Goal: Task Accomplishment & Management: Use online tool/utility

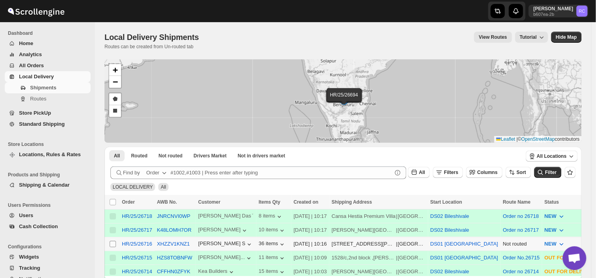
click at [111, 242] on input "Select shipment" at bounding box center [113, 244] width 6 height 6
checkbox input "true"
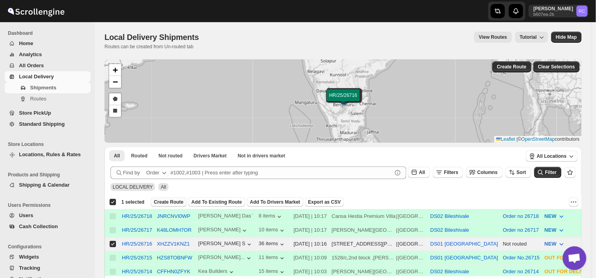
click at [167, 201] on span "Create Route" at bounding box center [169, 202] width 30 height 6
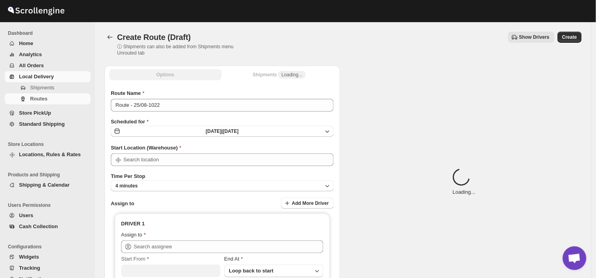
type input "DS01 [GEOGRAPHIC_DATA]"
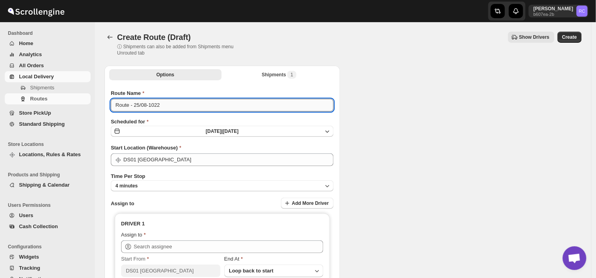
click at [163, 104] on input "Route - 25/08-1022" at bounding box center [222, 105] width 223 height 13
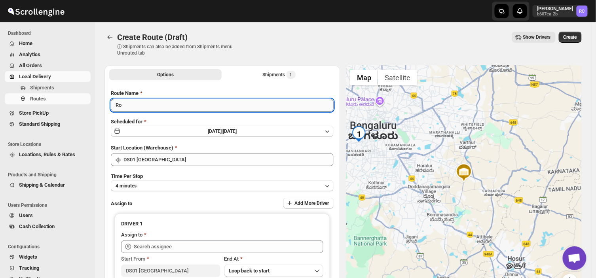
type input "R"
type input "Order no 26716"
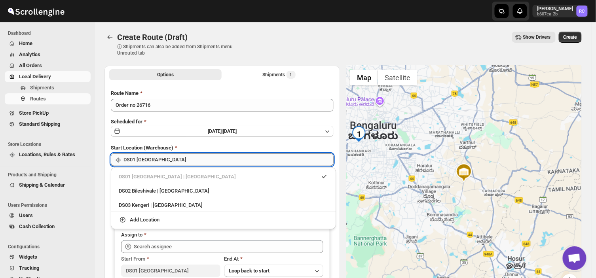
click at [166, 159] on input "DS01 [GEOGRAPHIC_DATA]" at bounding box center [228, 159] width 210 height 13
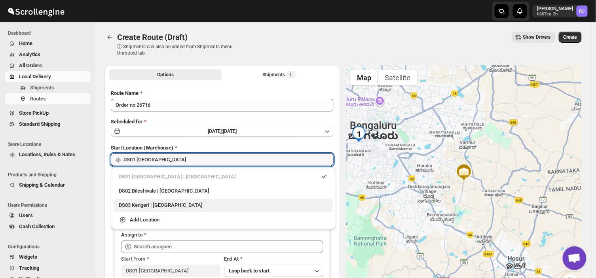
click at [145, 206] on div "DS03 Kengeri | Bengaluru" at bounding box center [223, 205] width 209 height 8
type input "DS03 Kengeri"
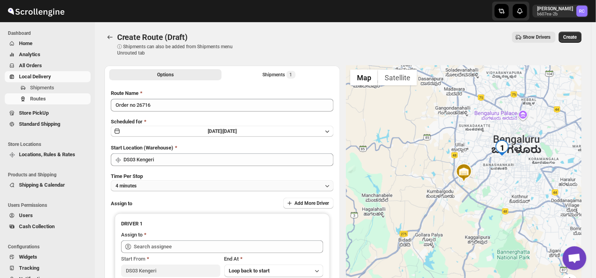
click at [146, 185] on button "4 minutes" at bounding box center [222, 185] width 223 height 11
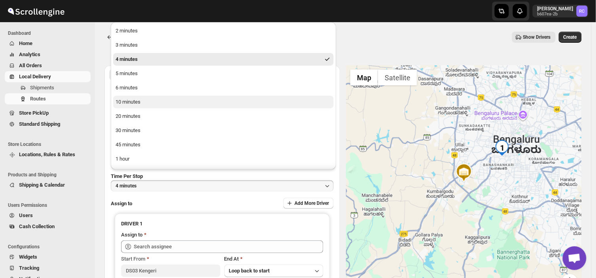
click at [136, 105] on div "10 minutes" at bounding box center [127, 102] width 25 height 8
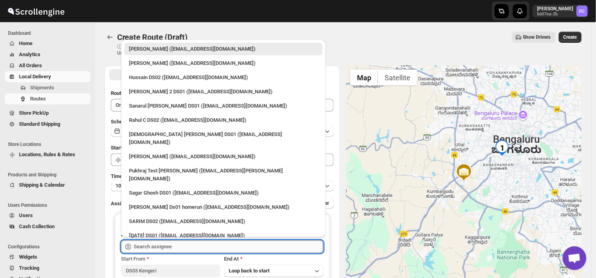
click at [180, 245] on input "text" at bounding box center [228, 246] width 189 height 13
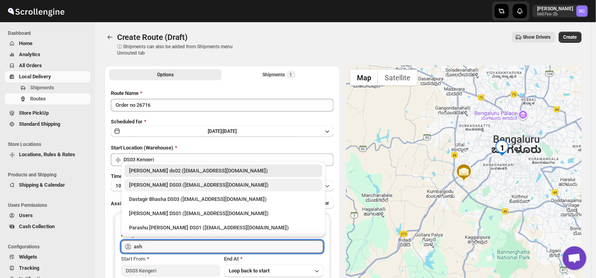
click at [172, 185] on div "ashik uddin DS03 (katiri8361@kimdyn.com)" at bounding box center [223, 185] width 189 height 8
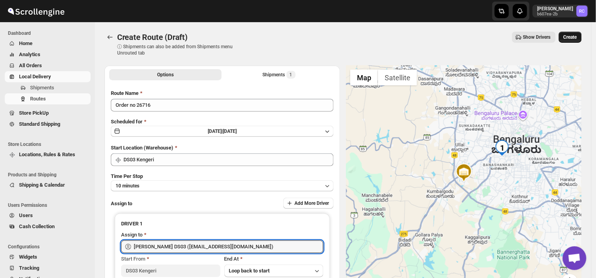
type input "ashik uddin DS03 (katiri8361@kimdyn.com)"
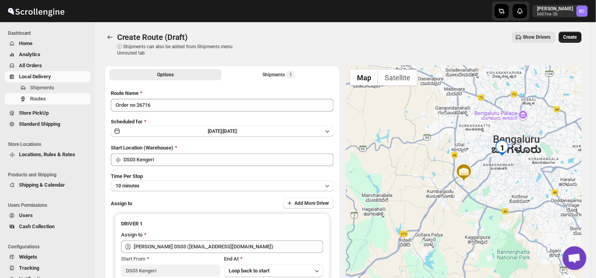
click at [577, 36] on span "Create" at bounding box center [569, 37] width 13 height 6
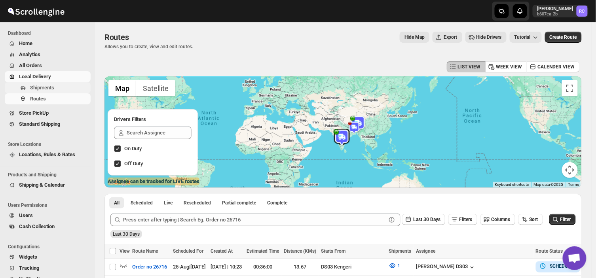
click at [60, 87] on span "Shipments" at bounding box center [59, 88] width 59 height 8
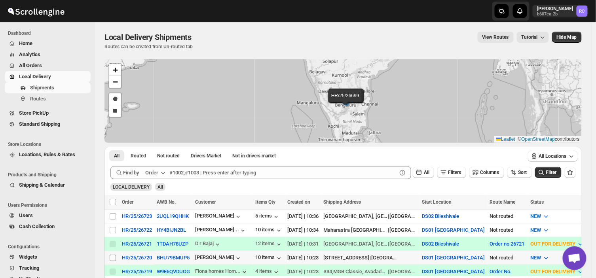
click at [110, 258] on input "Select shipment" at bounding box center [113, 258] width 6 height 6
checkbox input "true"
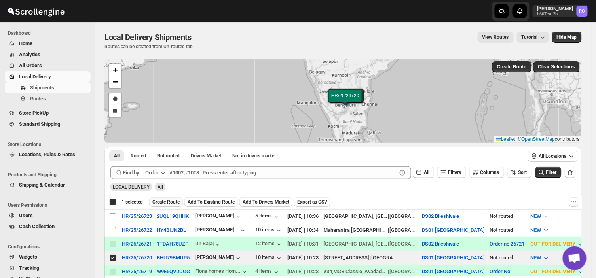
click at [167, 200] on span "Create Route" at bounding box center [165, 202] width 27 height 6
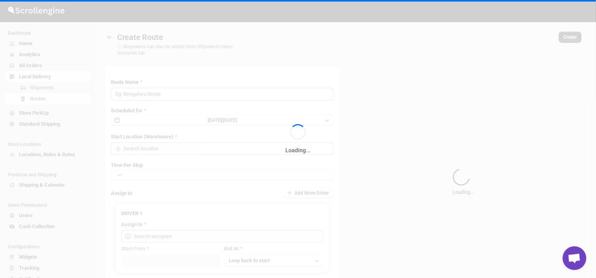
type input "Route - 25/08-1037"
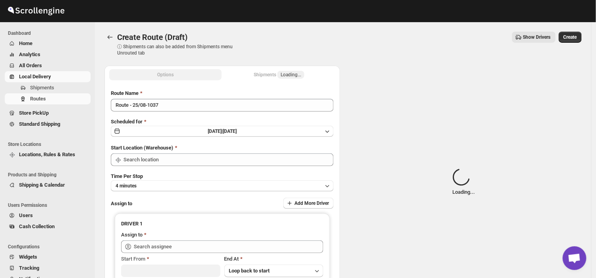
type input "DS01 [GEOGRAPHIC_DATA]"
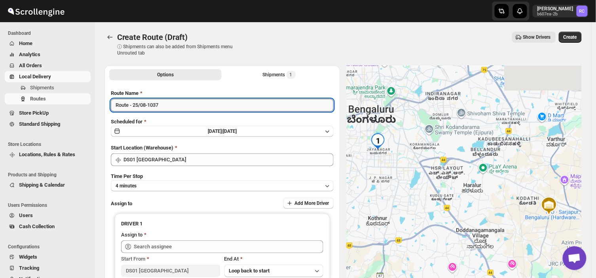
click at [165, 107] on input "Route - 25/08-1037" at bounding box center [222, 105] width 223 height 13
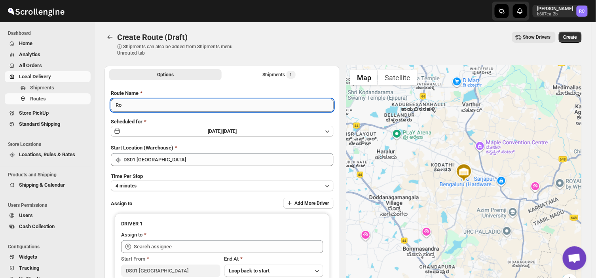
type input "R"
type input "H"
type input "Order no 26720"
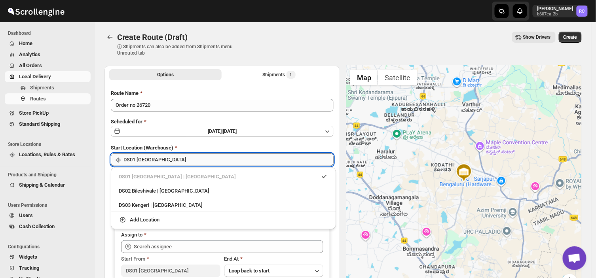
click at [170, 160] on input "DS01 [GEOGRAPHIC_DATA]" at bounding box center [228, 159] width 210 height 13
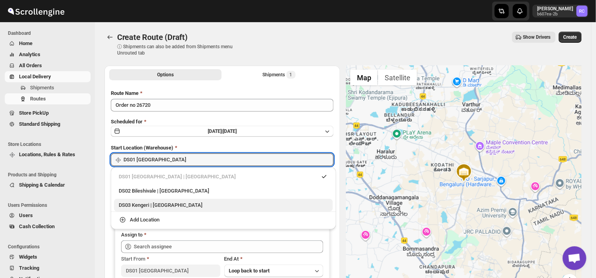
click at [137, 208] on div "DS03 Kengeri | Bengaluru" at bounding box center [223, 205] width 209 height 8
type input "DS03 Kengeri"
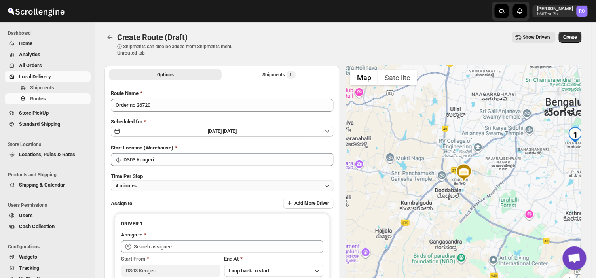
click at [144, 186] on button "4 minutes" at bounding box center [222, 185] width 223 height 11
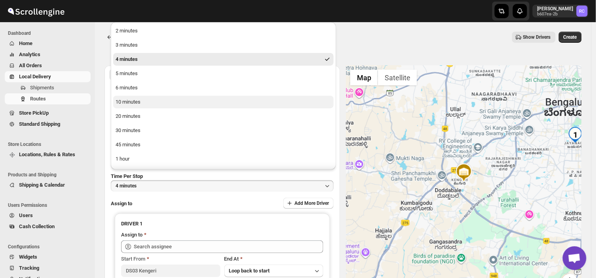
click at [135, 100] on div "10 minutes" at bounding box center [127, 102] width 25 height 8
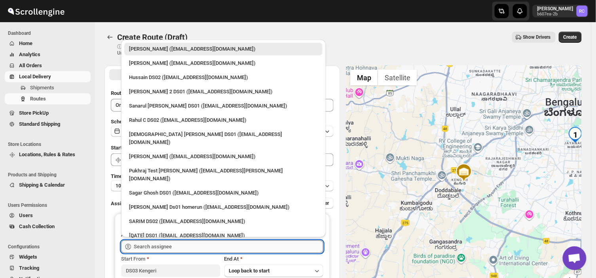
click at [174, 245] on input "text" at bounding box center [228, 246] width 189 height 13
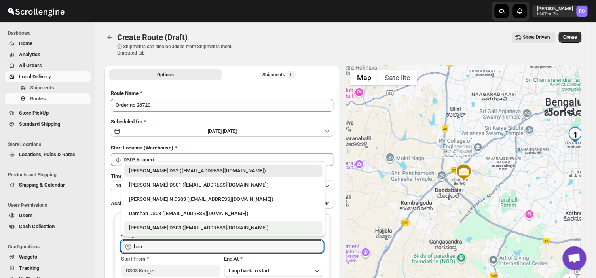
click at [167, 226] on div "Hanumanth Raju DS03 (sekiref110@blaxion.com)" at bounding box center [223, 228] width 189 height 8
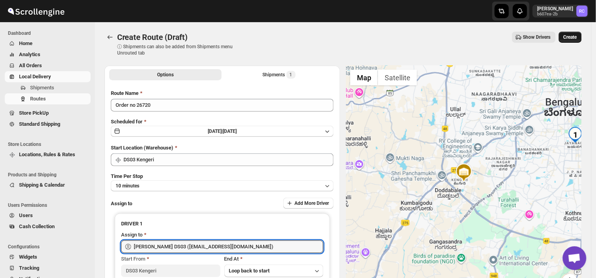
type input "Hanumanth Raju DS03 (sekiref110@blaxion.com)"
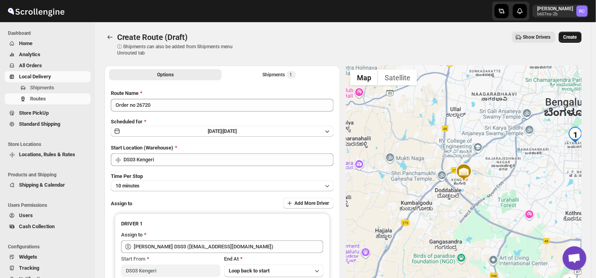
click at [575, 36] on span "Create" at bounding box center [569, 37] width 13 height 6
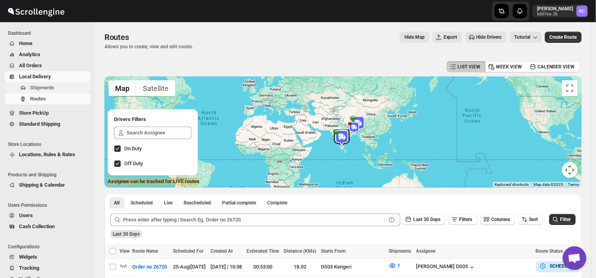
click at [53, 89] on span "Shipments" at bounding box center [42, 88] width 24 height 6
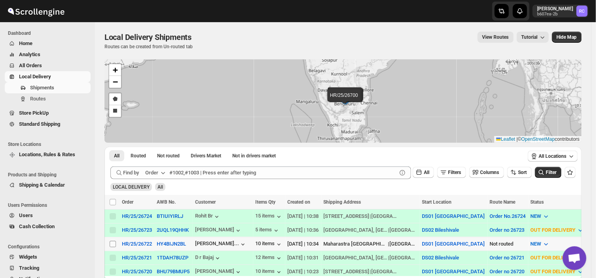
click at [112, 244] on input "Select shipment" at bounding box center [113, 244] width 6 height 6
checkbox input "true"
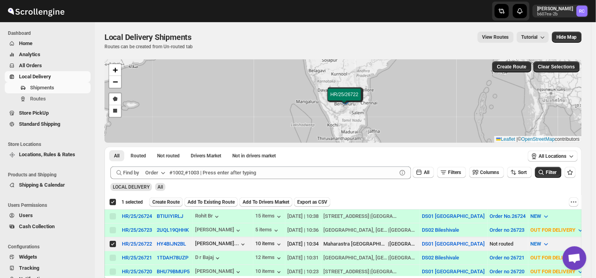
click at [160, 201] on span "Create Route" at bounding box center [165, 202] width 27 height 6
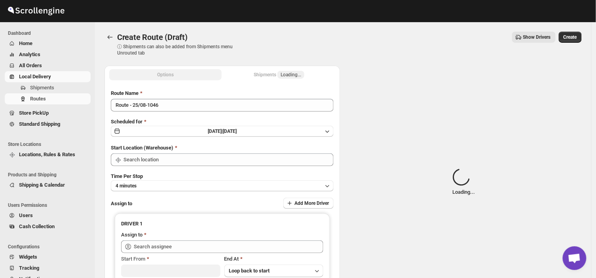
type input "DS01 [GEOGRAPHIC_DATA]"
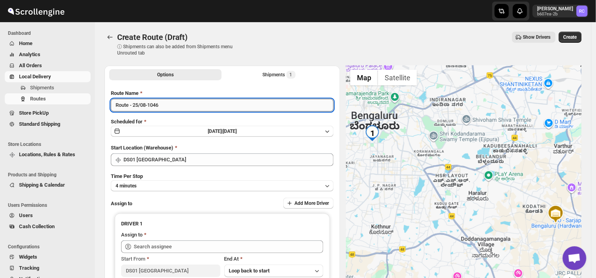
click at [161, 106] on input "Route - 25/08-1046" at bounding box center [222, 105] width 223 height 13
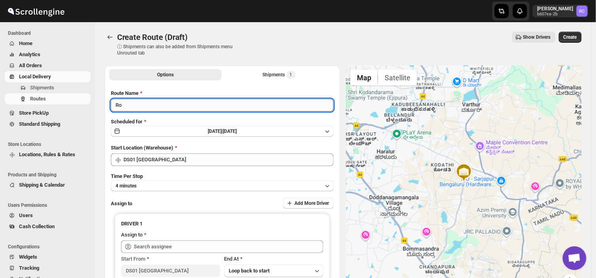
type input "R"
type input "Order no 26722"
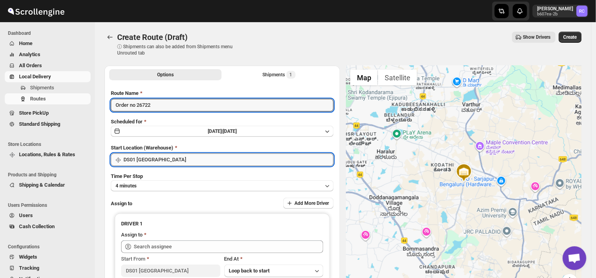
click at [167, 159] on input "DS01 [GEOGRAPHIC_DATA]" at bounding box center [228, 159] width 210 height 13
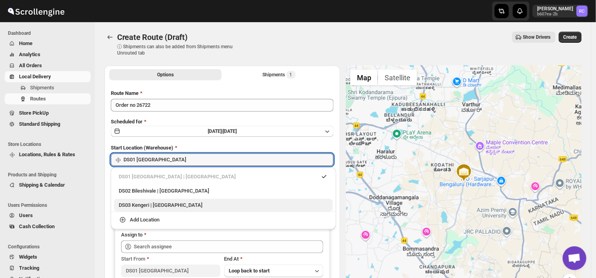
click at [134, 206] on div "DS03 Kengeri | Bengaluru" at bounding box center [223, 205] width 209 height 8
type input "DS03 Kengeri"
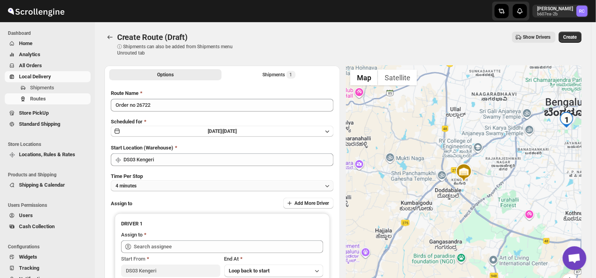
click at [174, 184] on button "4 minutes" at bounding box center [222, 185] width 223 height 11
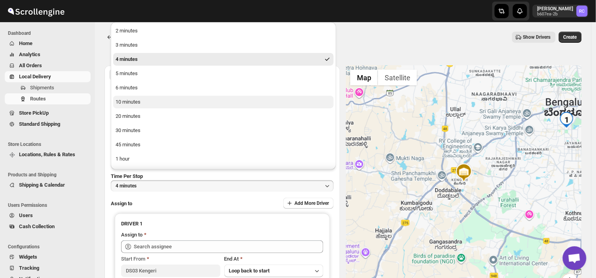
click at [148, 105] on button "10 minutes" at bounding box center [223, 102] width 220 height 13
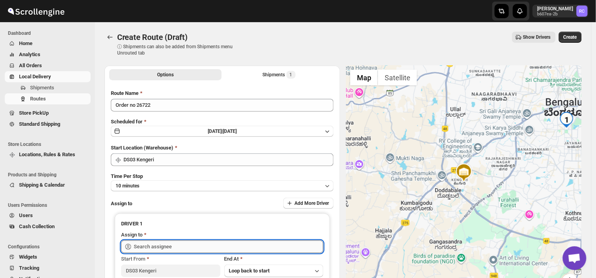
click at [173, 250] on input "text" at bounding box center [228, 246] width 189 height 13
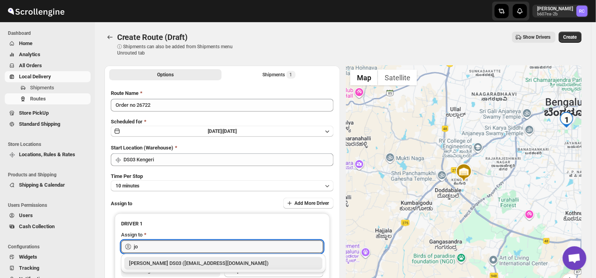
click at [194, 261] on div "Joseph Krishna DS03 (rirego4281@kimdyn.com)" at bounding box center [223, 263] width 189 height 8
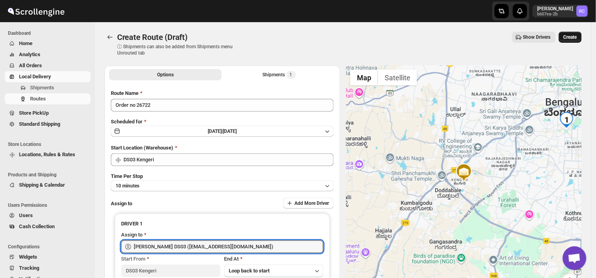
type input "Joseph Krishna DS03 (rirego4281@kimdyn.com)"
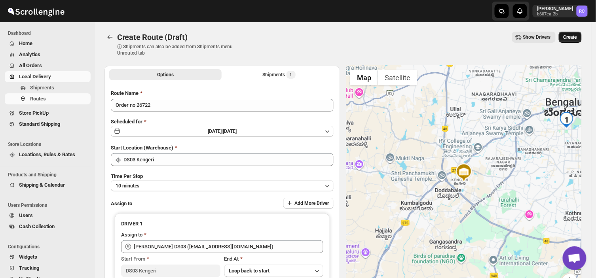
click at [572, 36] on span "Create" at bounding box center [569, 37] width 13 height 6
